Goal: Transaction & Acquisition: Purchase product/service

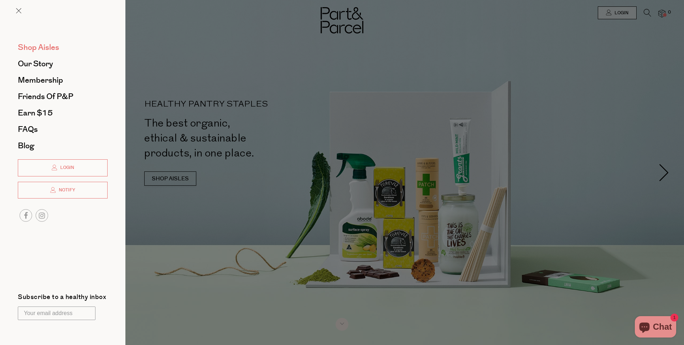
click at [46, 48] on span "Shop Aisles" at bounding box center [38, 47] width 41 height 11
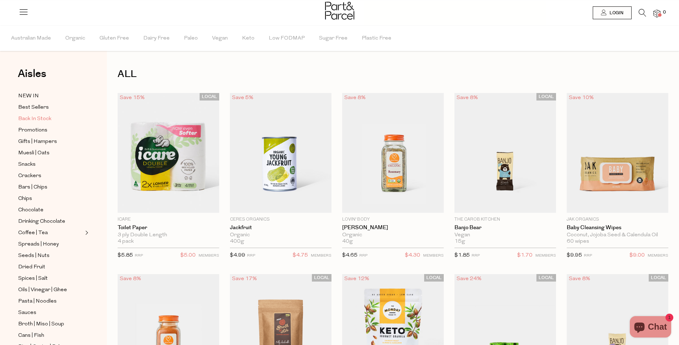
click at [39, 119] on span "Back In Stock" at bounding box center [34, 119] width 33 height 9
